Goal: Information Seeking & Learning: Learn about a topic

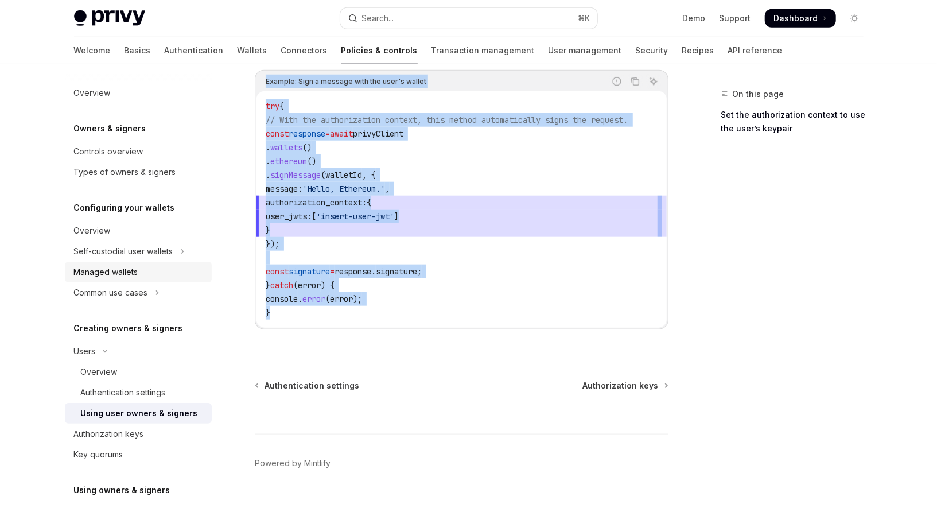
click at [116, 273] on div "Managed wallets" at bounding box center [106, 272] width 64 height 14
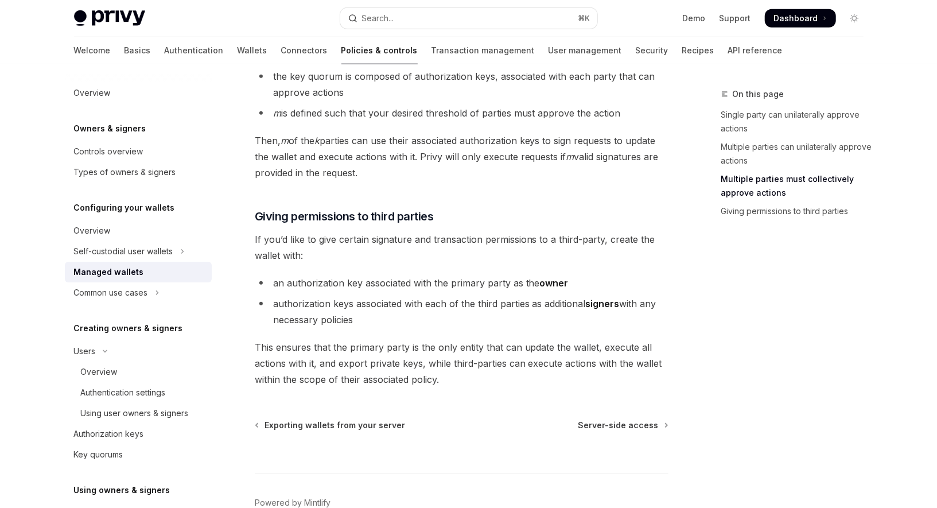
scroll to position [505, 0]
click at [626, 418] on span "Server-side access" at bounding box center [618, 423] width 80 height 11
type textarea "*"
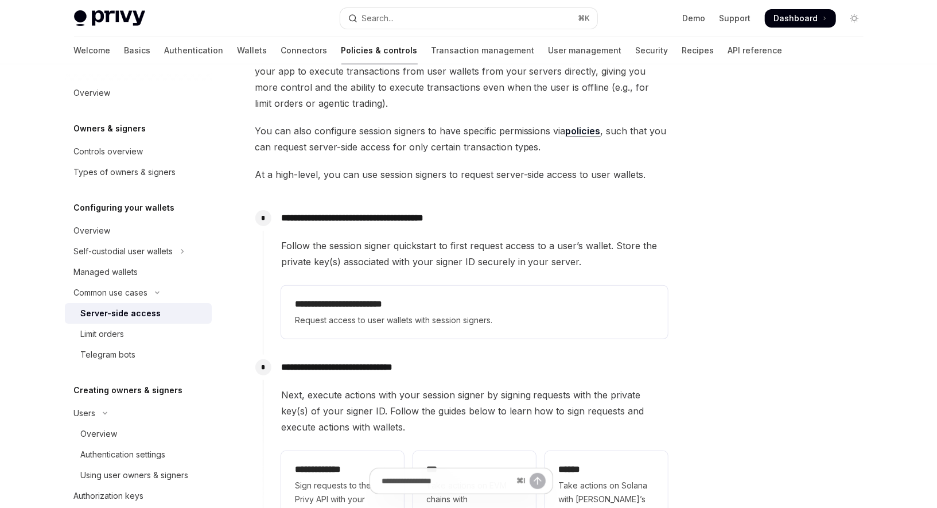
scroll to position [139, 0]
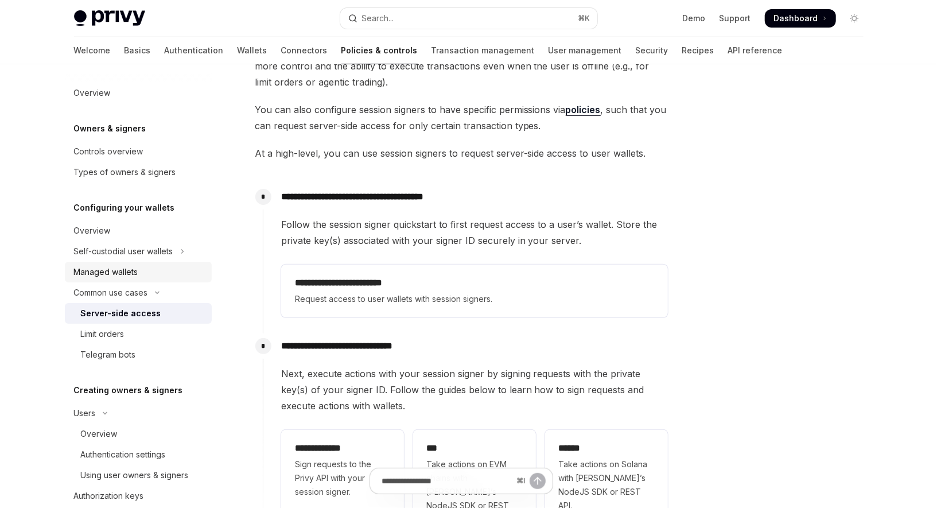
click at [119, 265] on div "Managed wallets" at bounding box center [106, 272] width 64 height 14
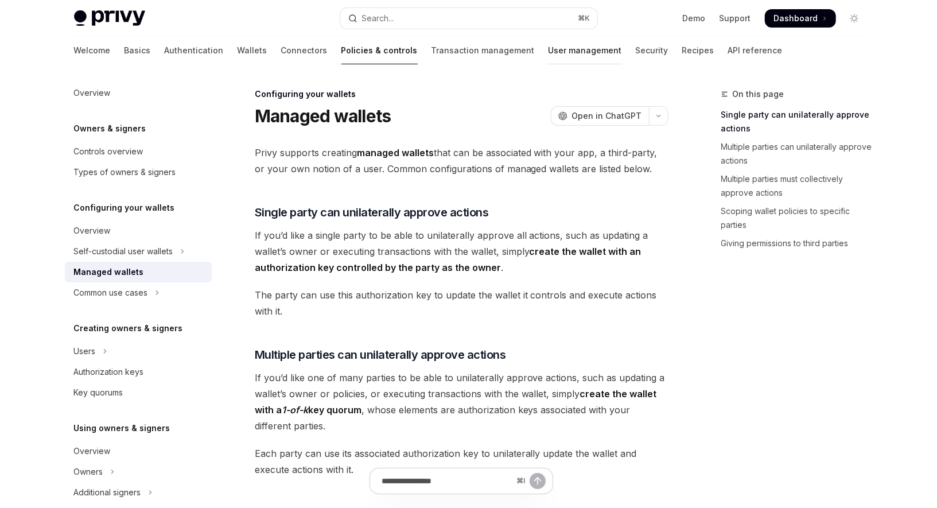
click at [549, 55] on link "User management" at bounding box center [585, 51] width 73 height 28
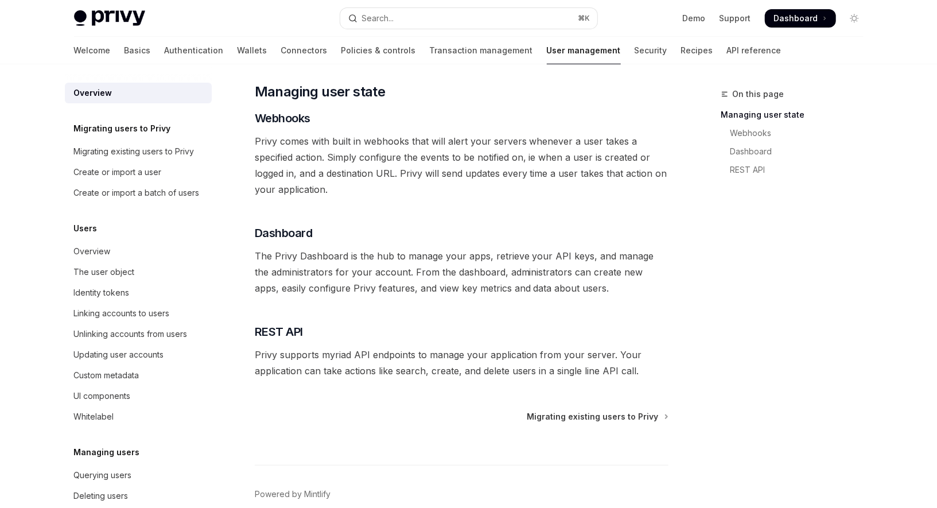
scroll to position [179, 0]
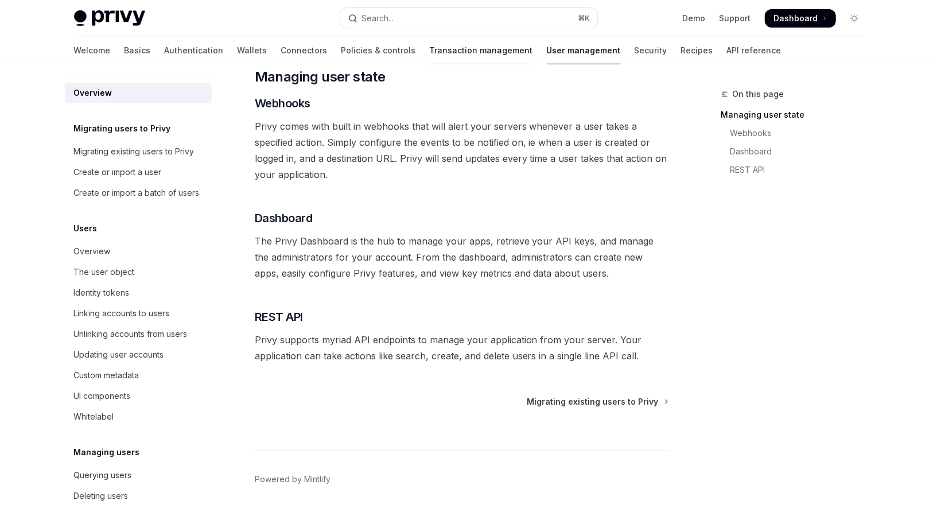
click at [436, 48] on link "Transaction management" at bounding box center [481, 51] width 103 height 28
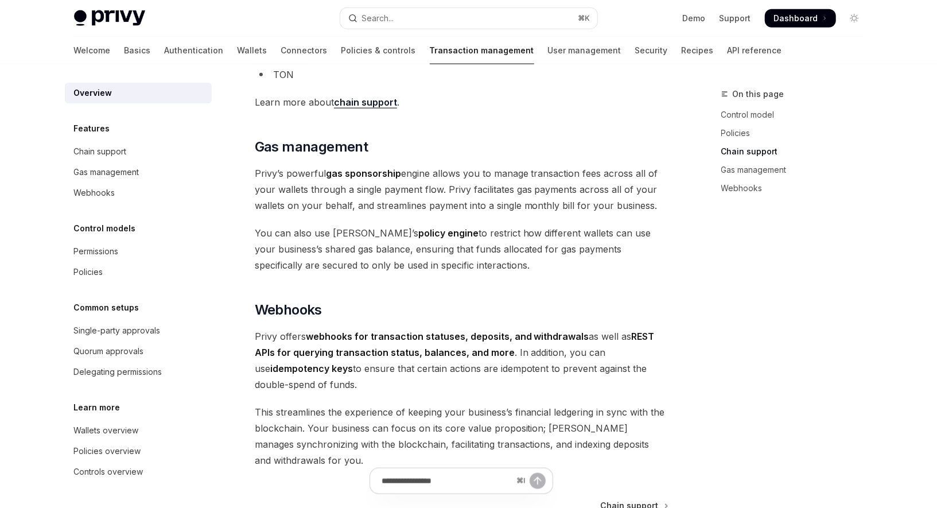
scroll to position [943, 0]
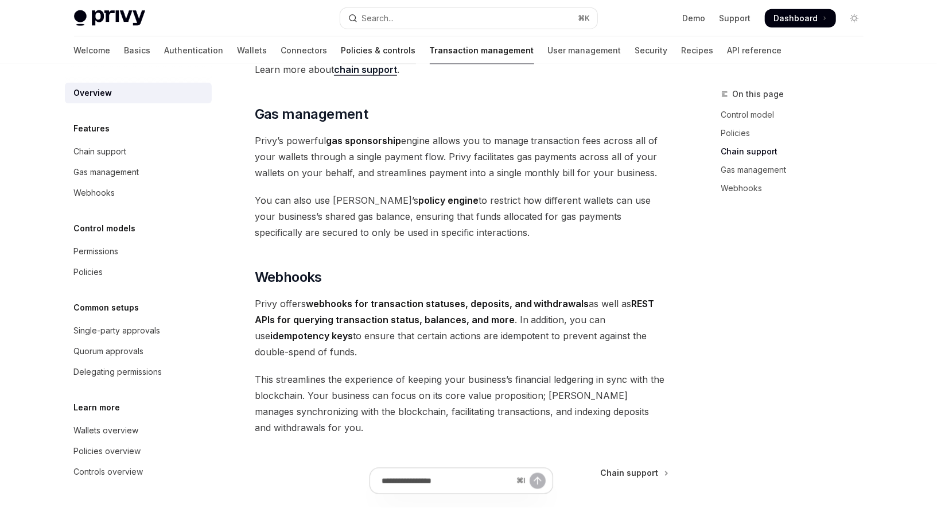
click at [341, 46] on link "Policies & controls" at bounding box center [378, 51] width 75 height 28
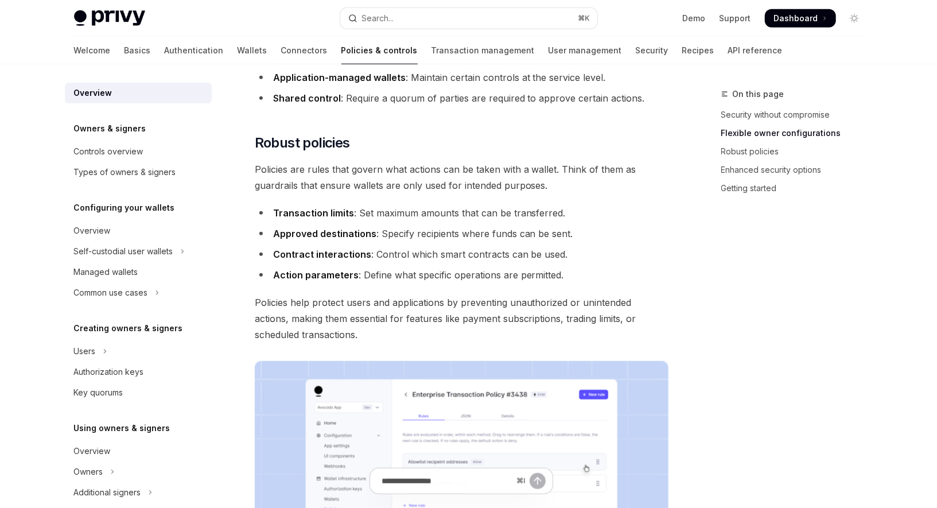
scroll to position [400, 0]
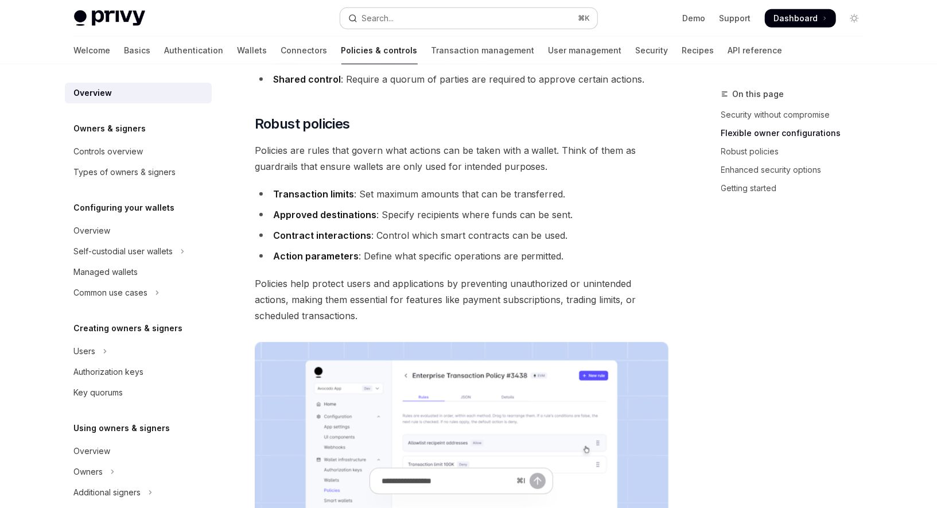
type textarea "*"
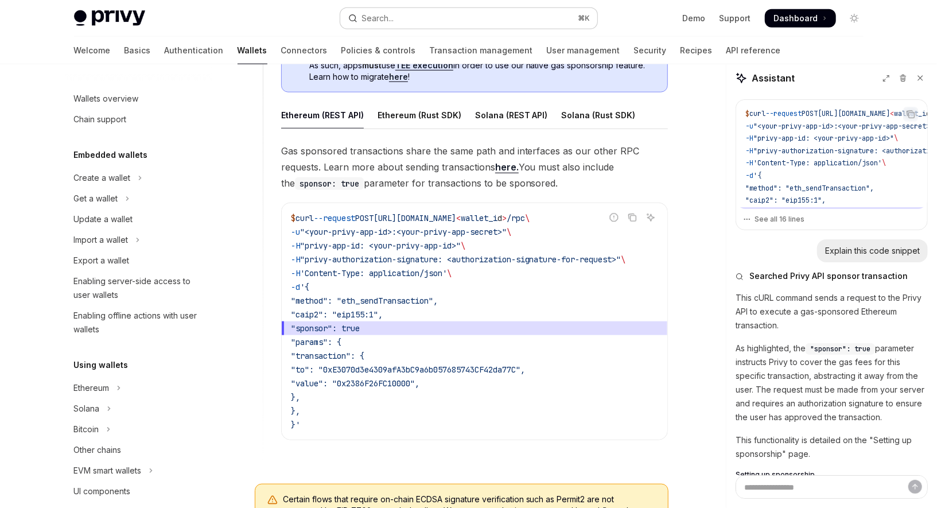
scroll to position [38, 0]
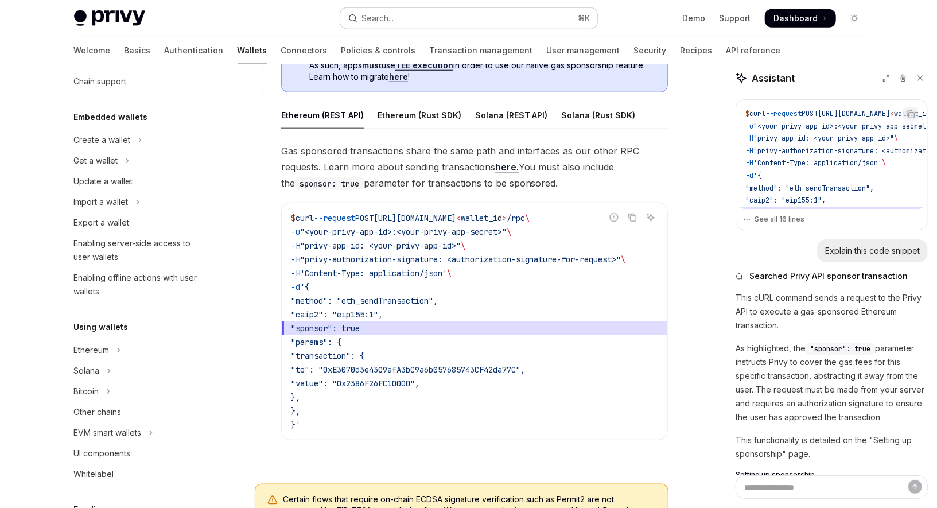
click at [470, 20] on button "Search... ⌘ K" at bounding box center [468, 18] width 257 height 21
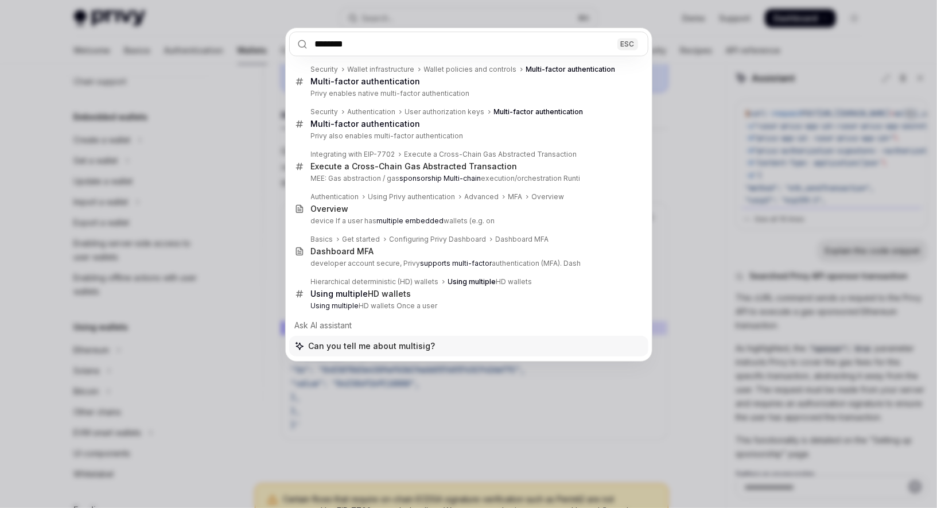
type input "********"
type textarea "*"
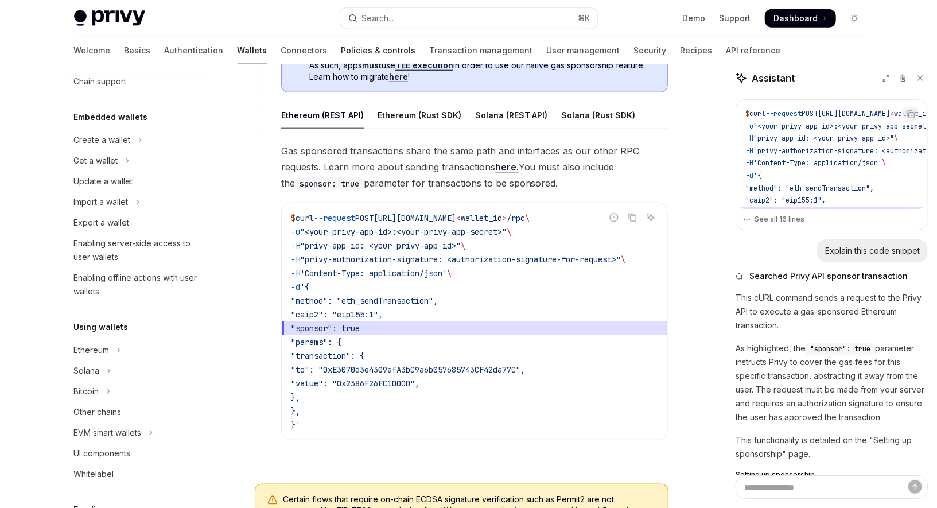
click at [341, 51] on link "Policies & controls" at bounding box center [378, 51] width 75 height 28
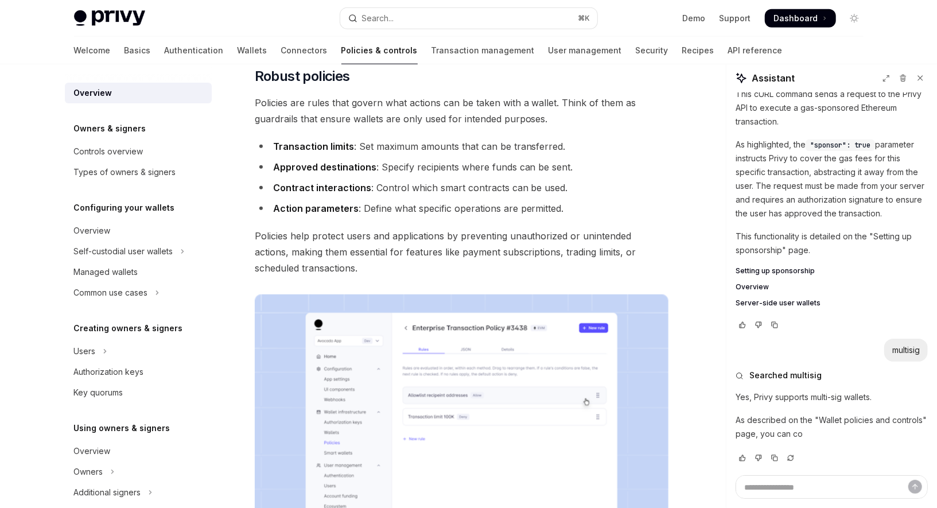
scroll to position [449, 0]
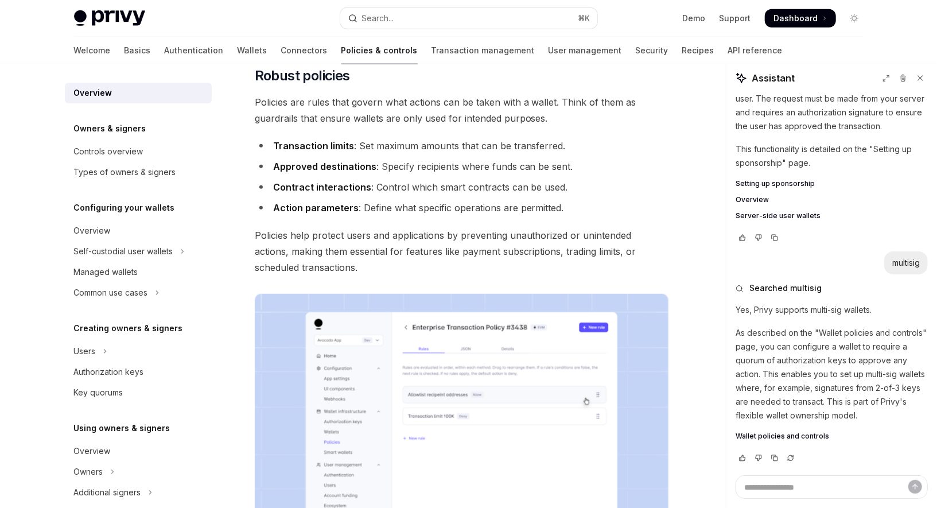
type textarea "*"
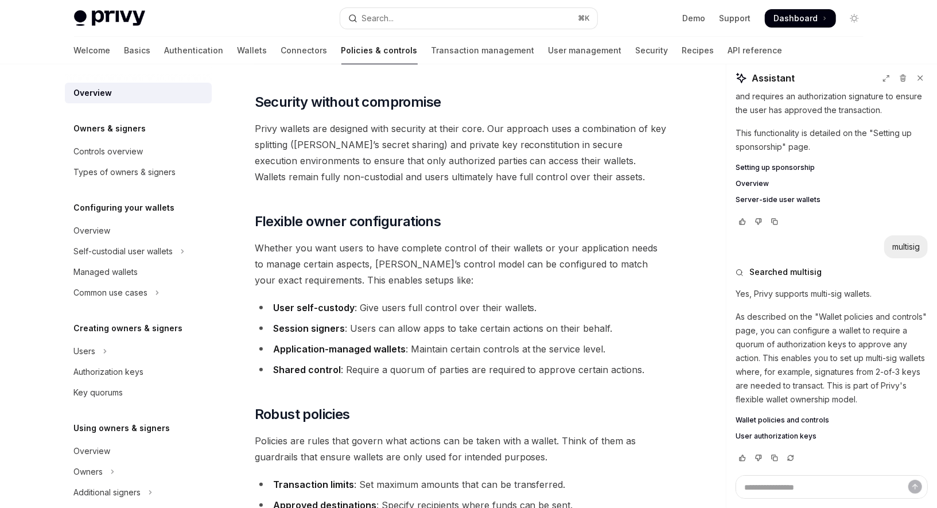
scroll to position [0, 0]
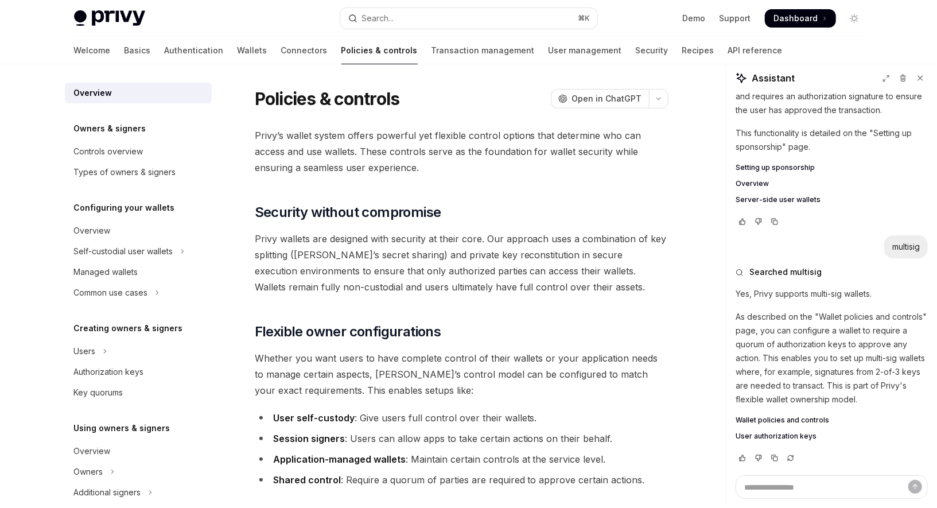
click at [781, 419] on span "Wallet policies and controls" at bounding box center [783, 419] width 94 height 9
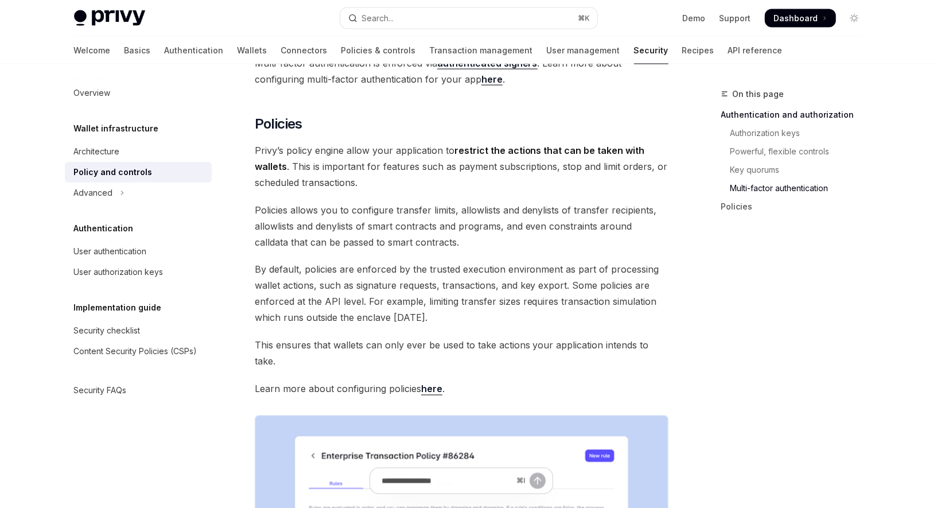
scroll to position [1123, 0]
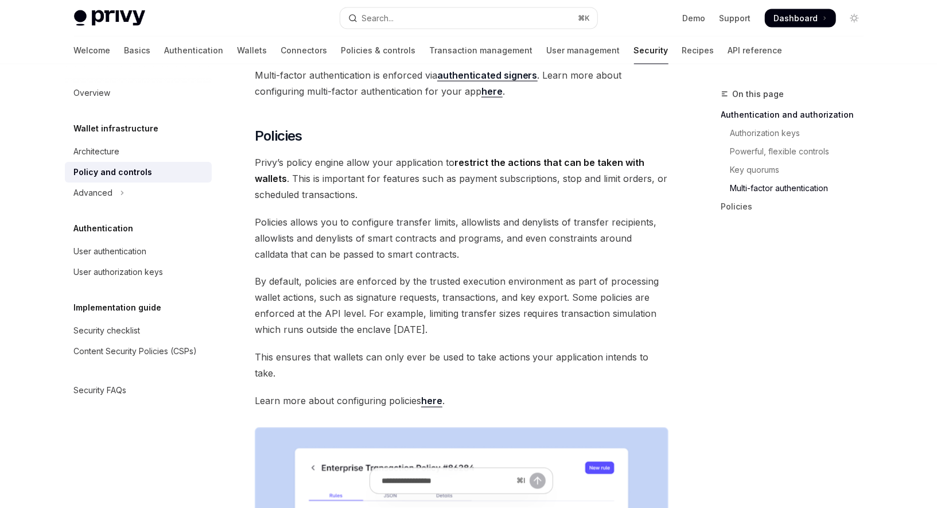
click at [425, 395] on link "here" at bounding box center [431, 401] width 21 height 12
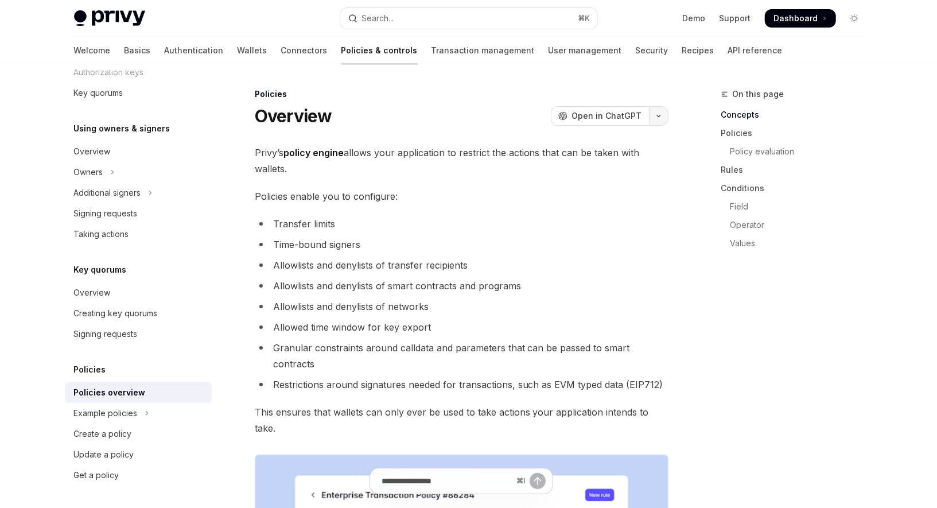
click at [660, 118] on icon "button" at bounding box center [659, 116] width 14 height 5
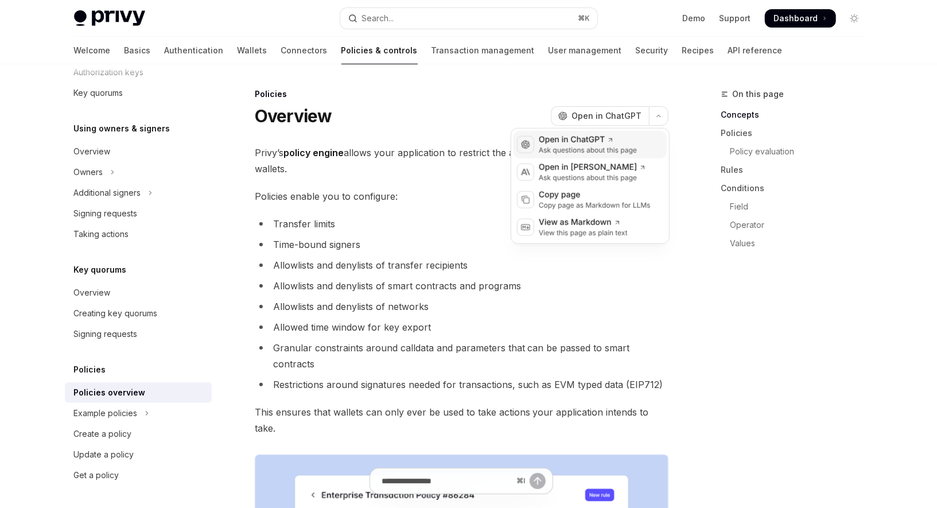
click at [604, 139] on div "Open in ChatGPT" at bounding box center [588, 139] width 98 height 11
type textarea "*"
